Goal: Information Seeking & Learning: Learn about a topic

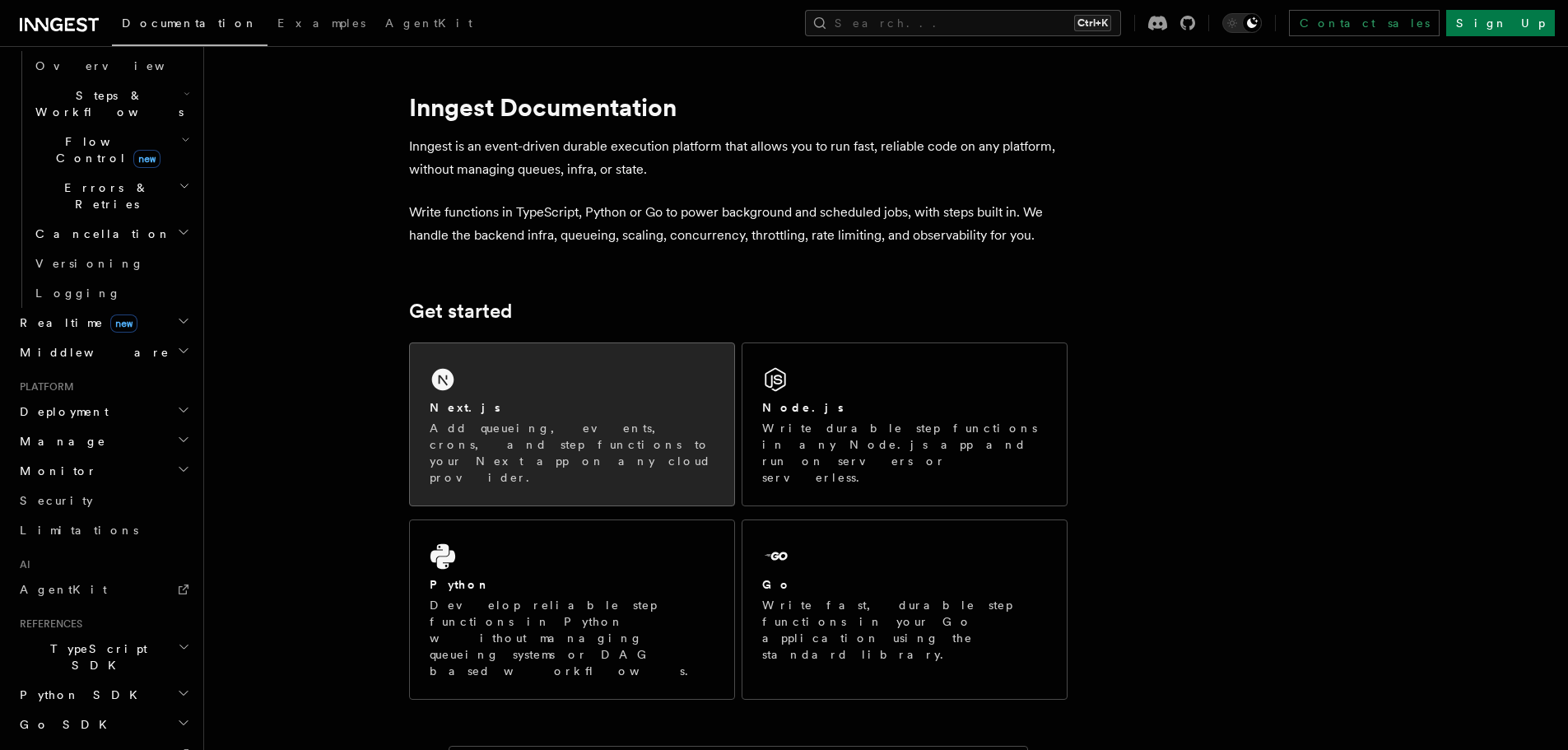
click at [563, 398] on div "Next.js Add queueing, events, crons, and step functions to your Next app on any…" at bounding box center [571, 424] width 324 height 162
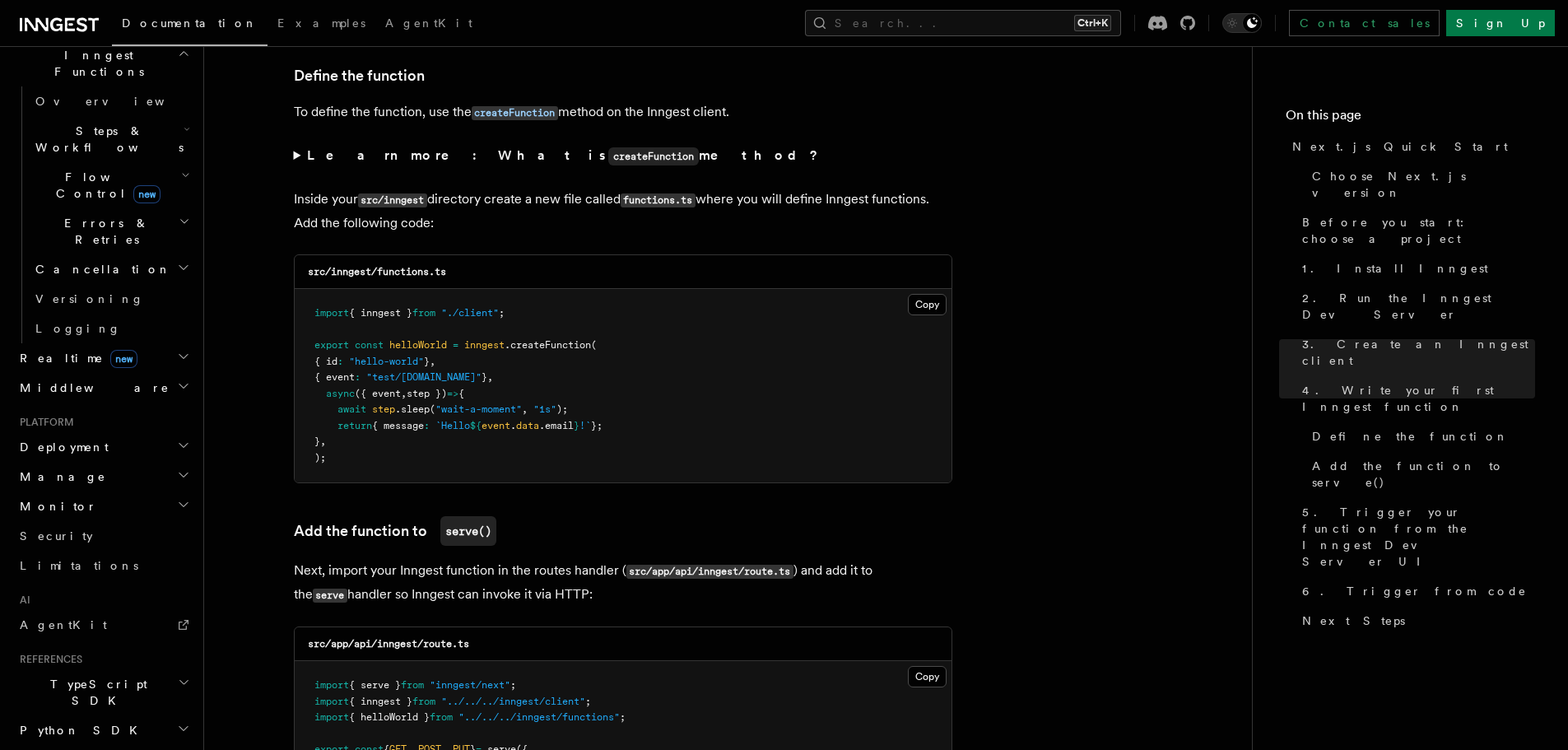
scroll to position [458, 0]
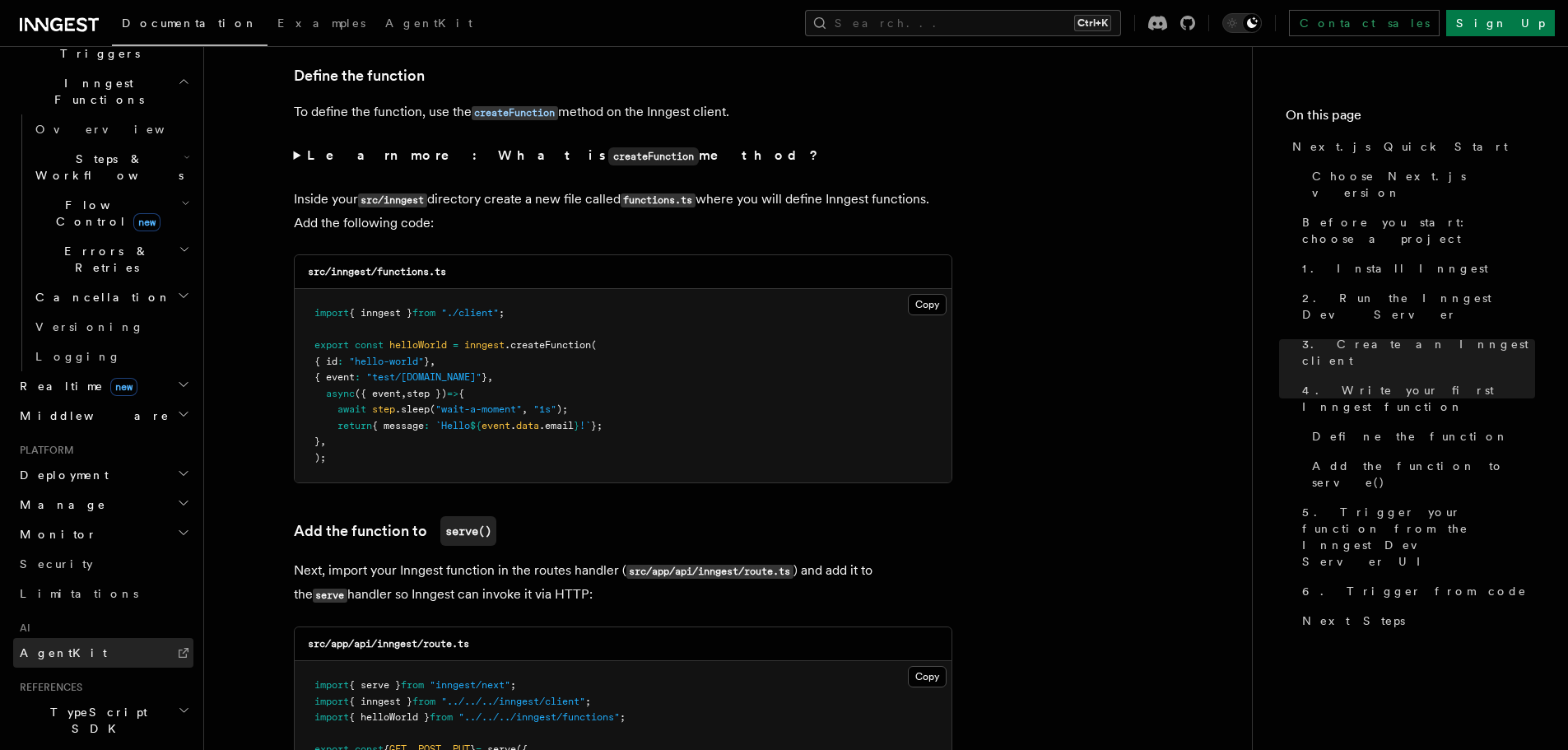
click at [79, 638] on link "AgentKit" at bounding box center [104, 652] width 180 height 29
click at [134, 151] on span "Steps & Workflows" at bounding box center [105, 167] width 154 height 33
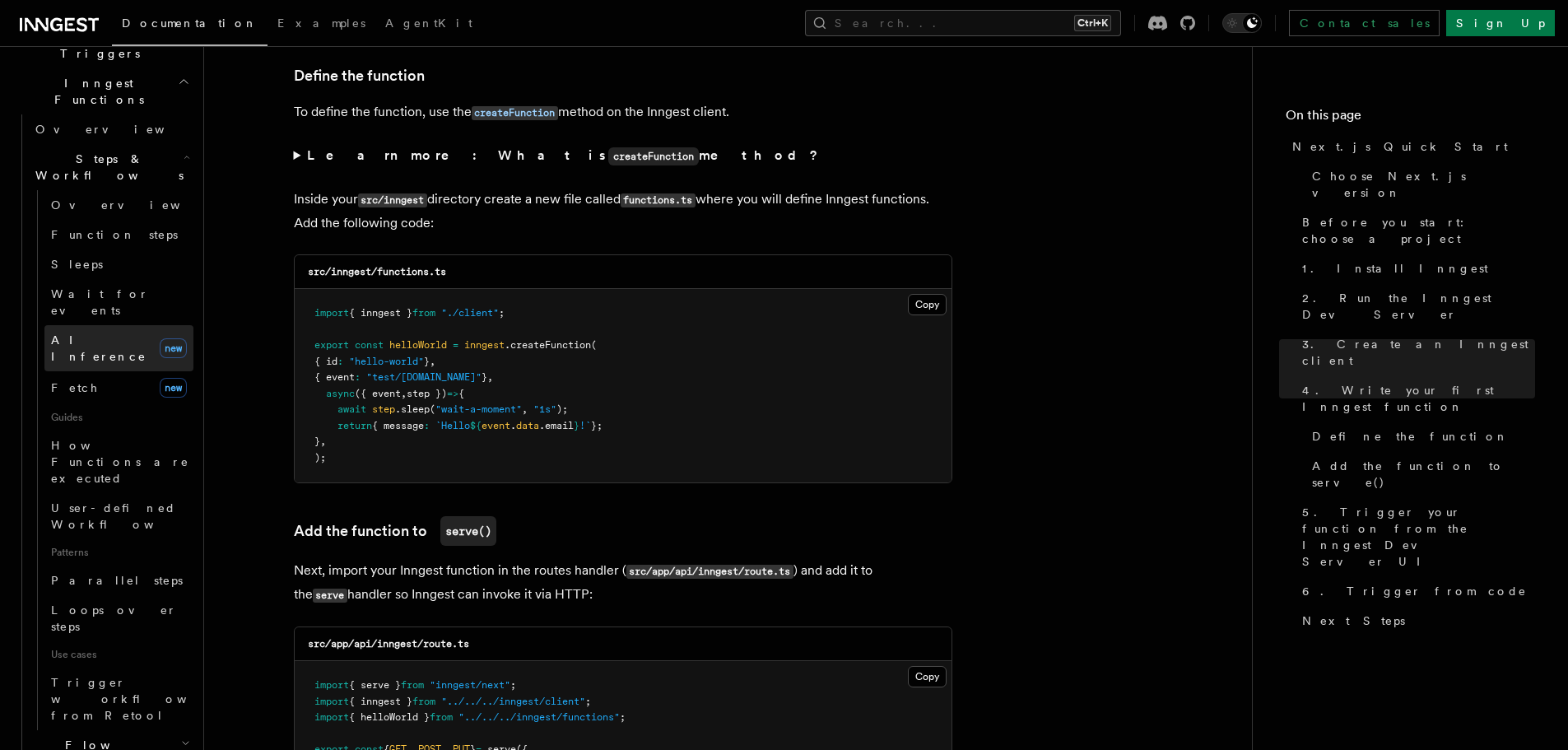
click at [88, 325] on link "AI Inference new" at bounding box center [119, 348] width 149 height 46
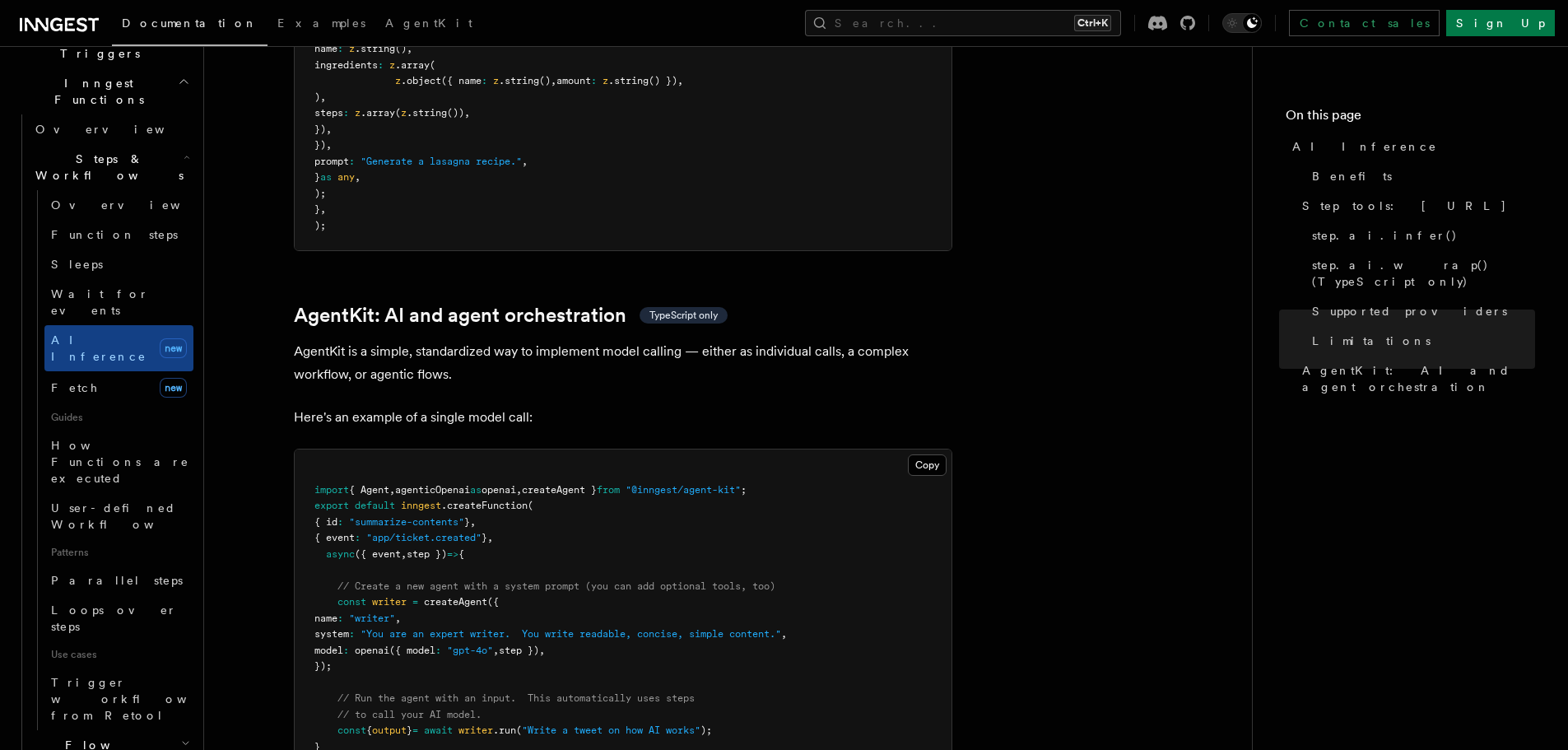
scroll to position [4659, 0]
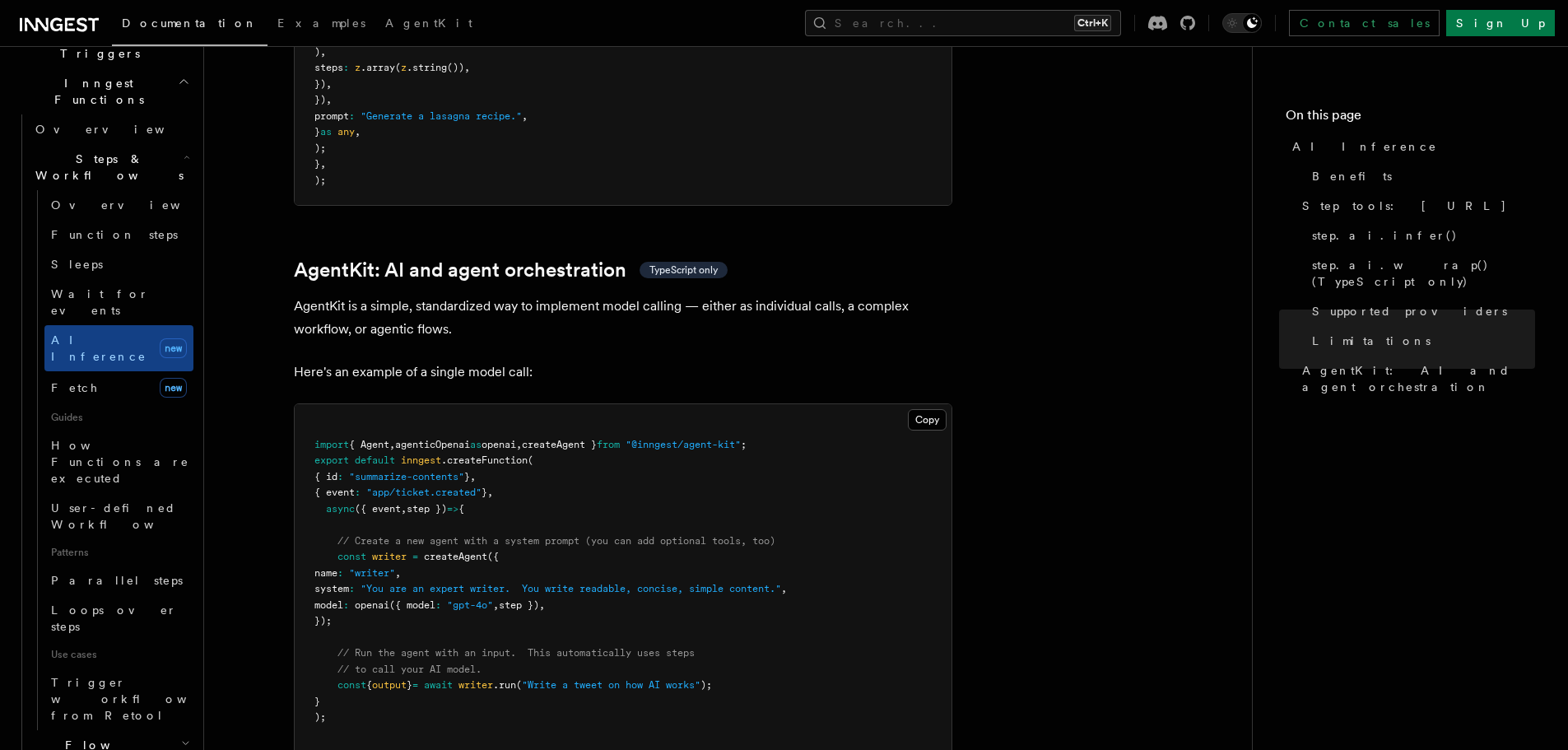
click at [626, 404] on pre "import { Agent , agenticOpenai as openai , createAgent } from "@inngest/agent-k…" at bounding box center [623, 581] width 657 height 354
click at [596, 438] on span "createAgent }" at bounding box center [559, 444] width 75 height 12
copy code "import { Agent , agenticOpenai as openai , createAgent } from "@inngest/agent-k…"
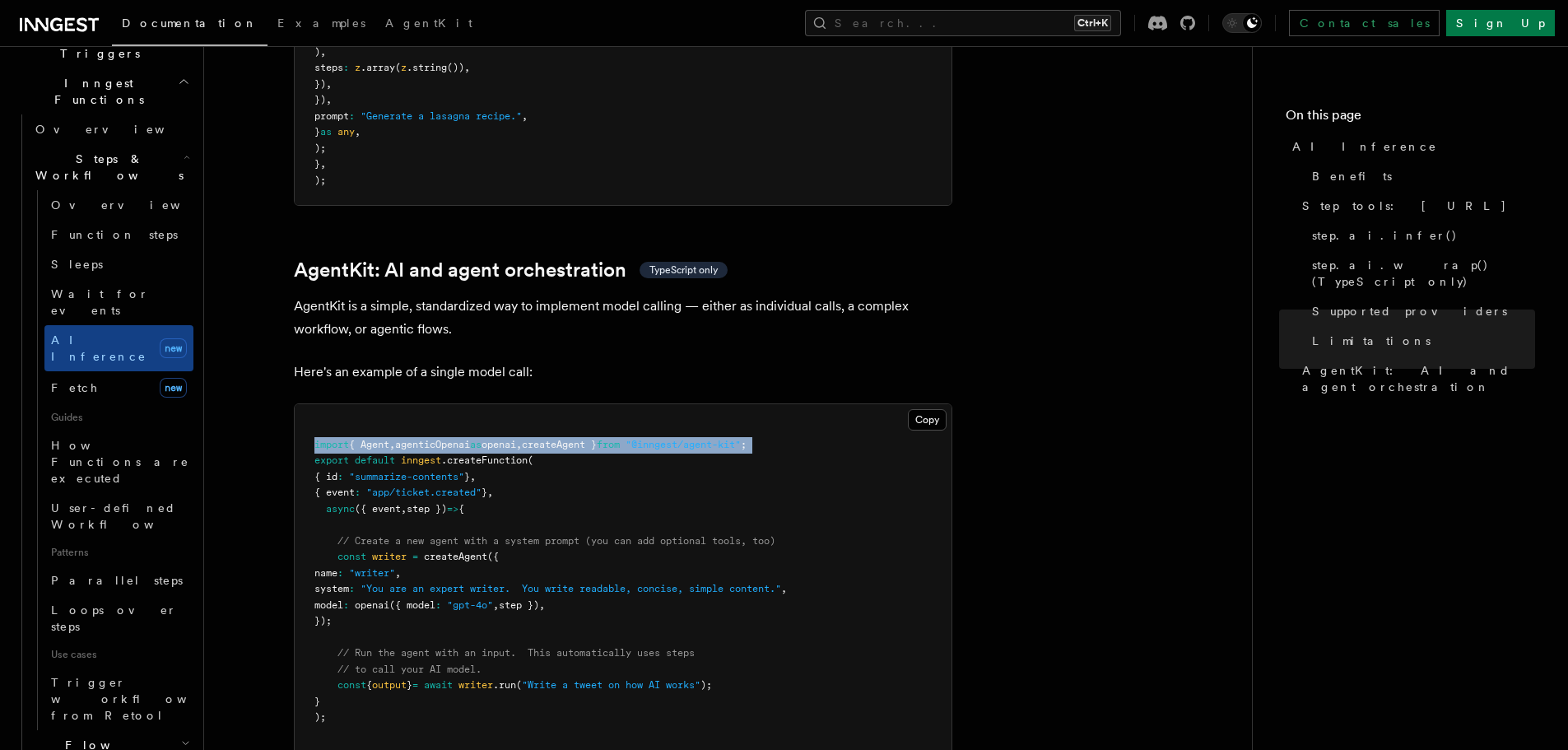
drag, startPoint x: 383, startPoint y: 544, endPoint x: 282, endPoint y: 479, distance: 120.1
copy code "const writer = createAgent ({ name : "writer" , system : "You are an expert wri…"
click at [896, 470] on pre "import { Agent , agenticOpenai as openai , createAgent } from "@inngest/agent-k…" at bounding box center [623, 581] width 657 height 354
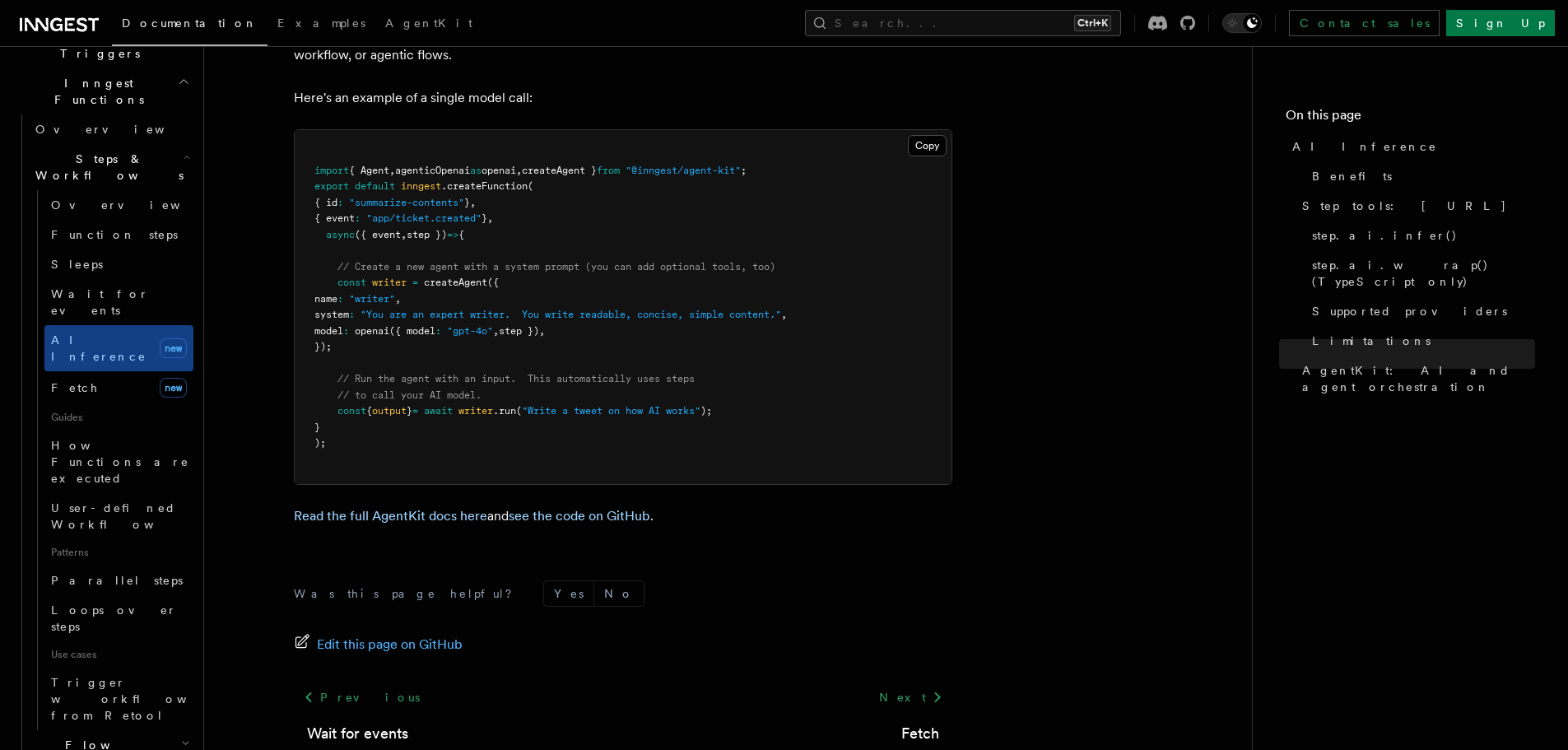
scroll to position [4946, 0]
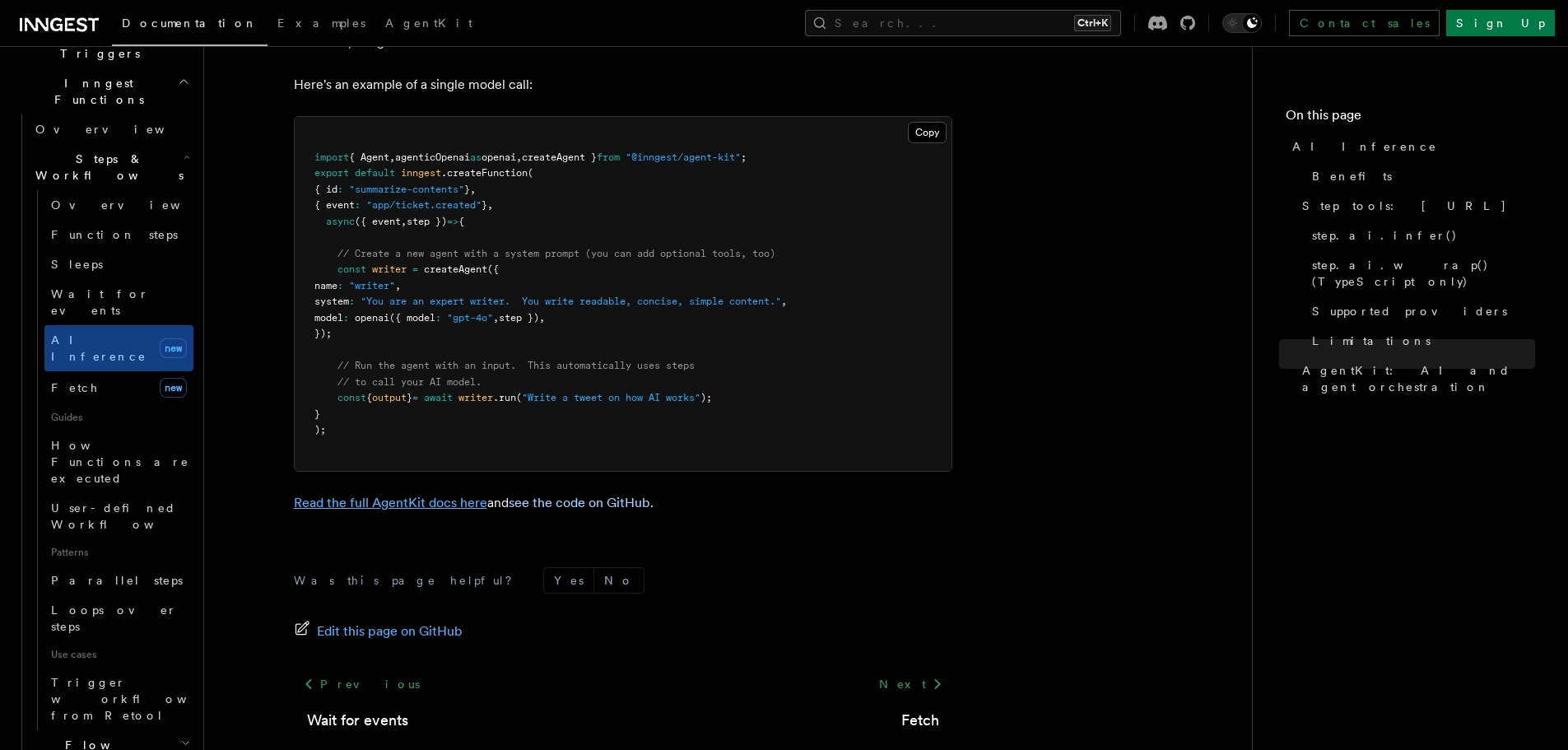
click at [403, 495] on link "Read the full AgentKit docs here" at bounding box center [390, 503] width 194 height 16
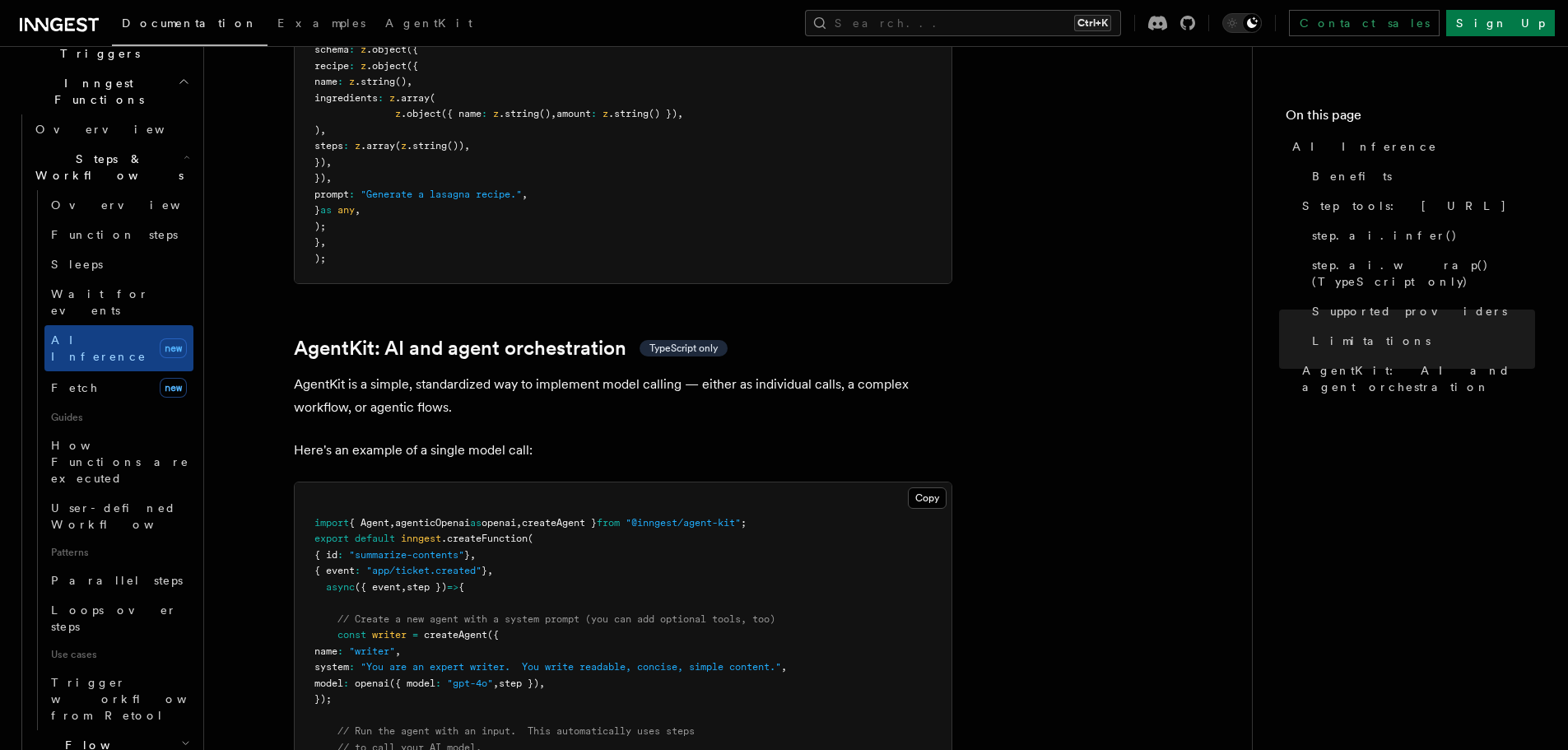
scroll to position [4587, 0]
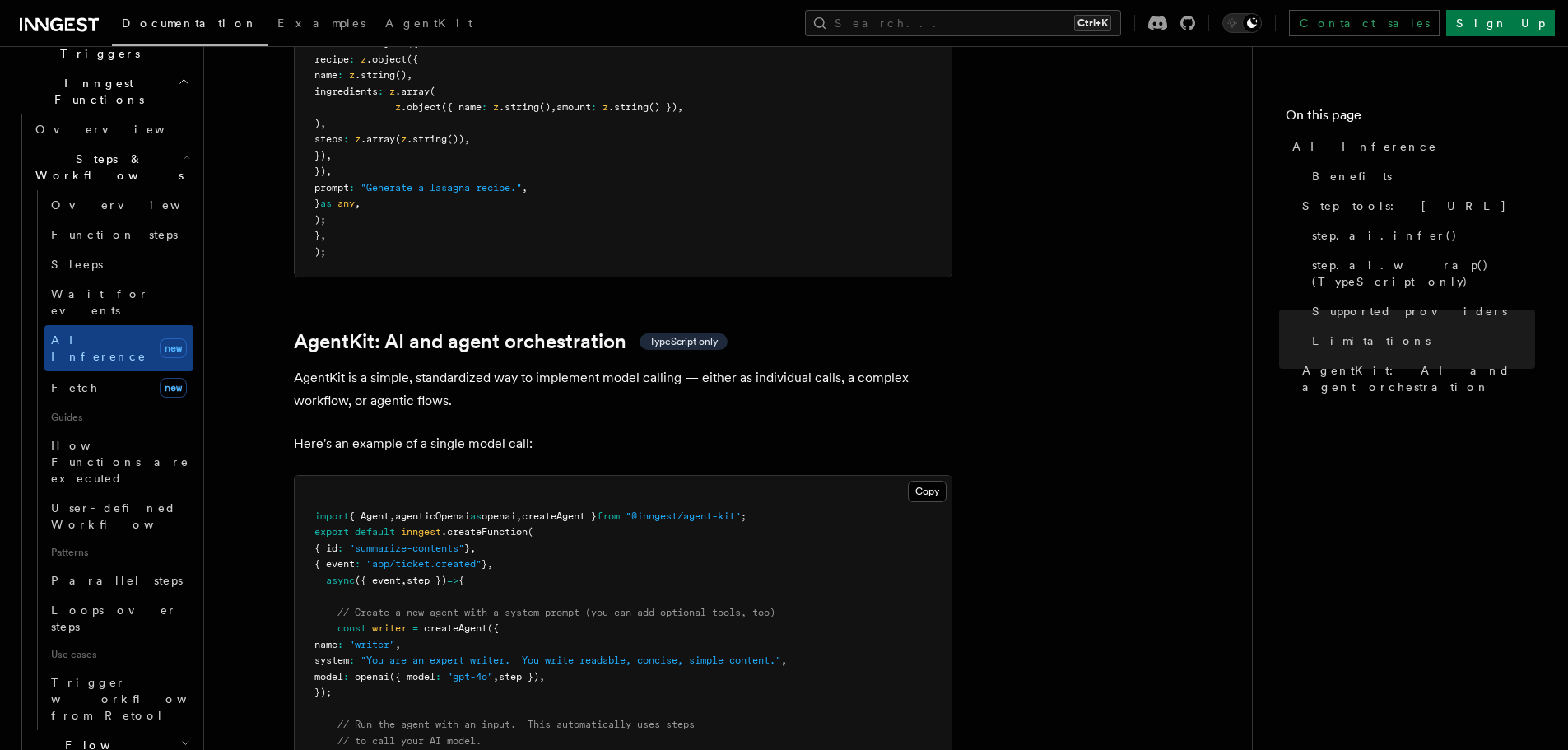
click at [571, 749] on span ""Write a tweet on how AI works"" at bounding box center [611, 756] width 179 height 12
click at [571, 749] on span ""Write a tweet on how AI works"" at bounding box center [611, 756] width 179 height 12
